Goal: Complete application form

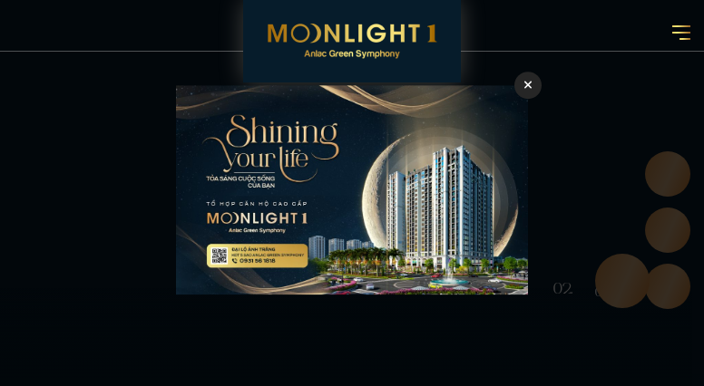
checkbox input "true"
checkbox input "false"
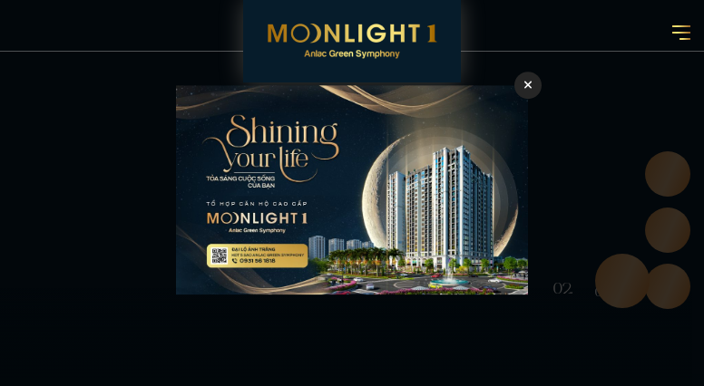
checkbox input "false"
type input "xlvxOjkrvjwpYuYh"
type input "6037899316"
type input "[EMAIL_ADDRESS][DOMAIN_NAME]"
checkbox input "true"
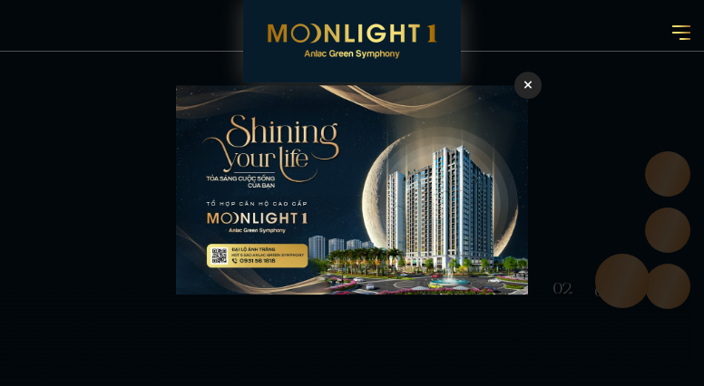
checkbox input "true"
checkbox input "false"
